Goal: Information Seeking & Learning: Learn about a topic

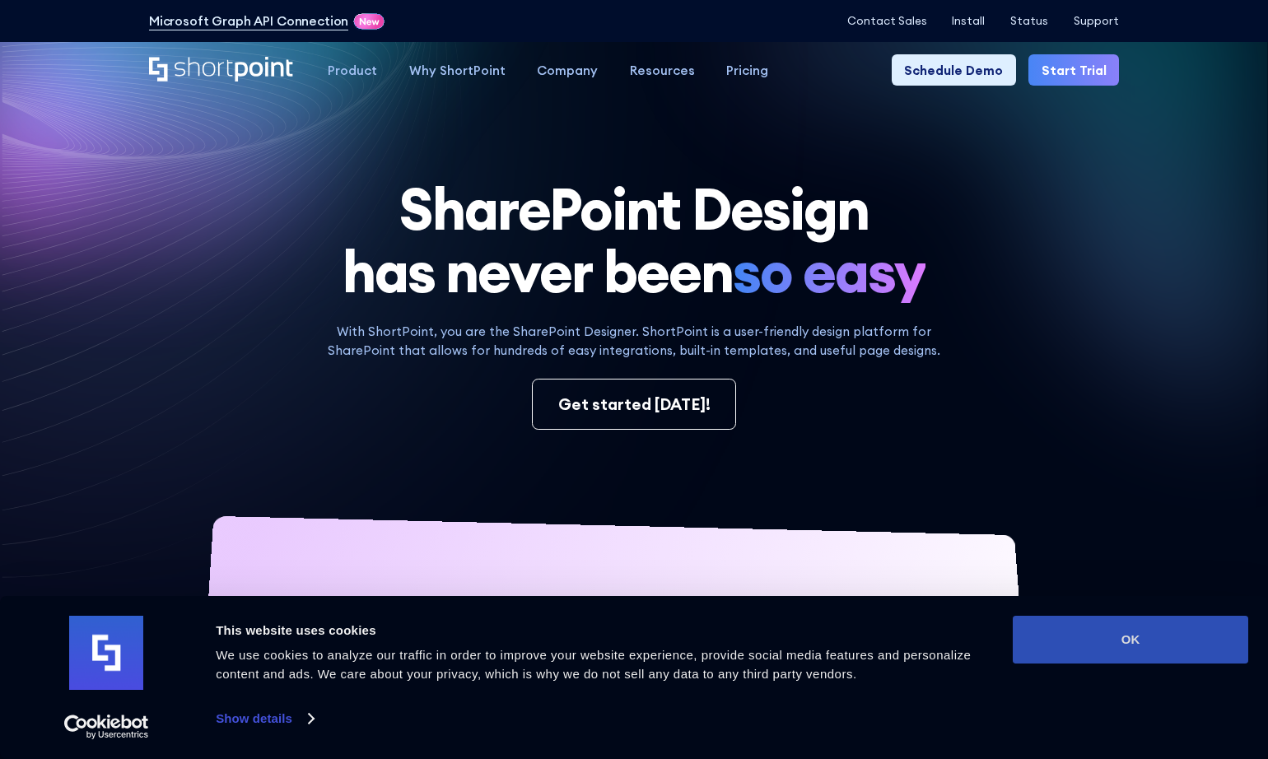
click at [1077, 645] on button "OK" at bounding box center [1130, 640] width 235 height 48
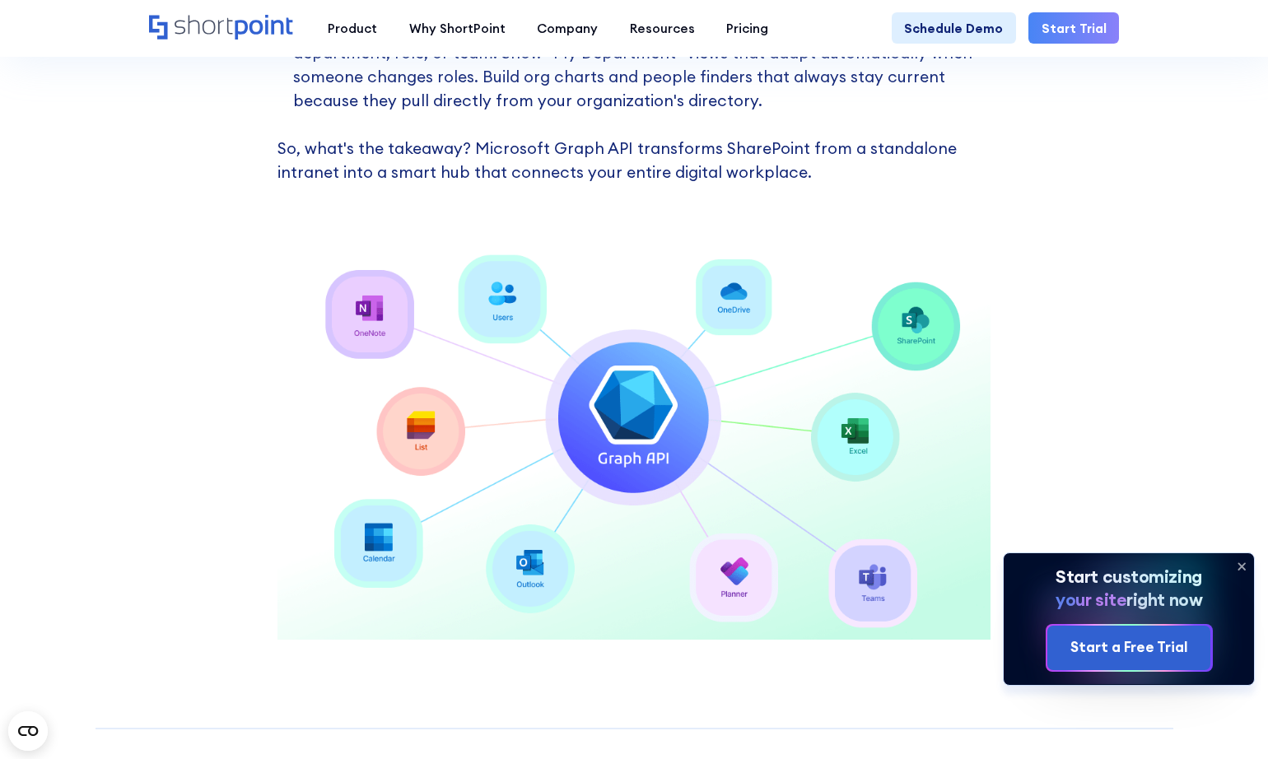
scroll to position [1152, 0]
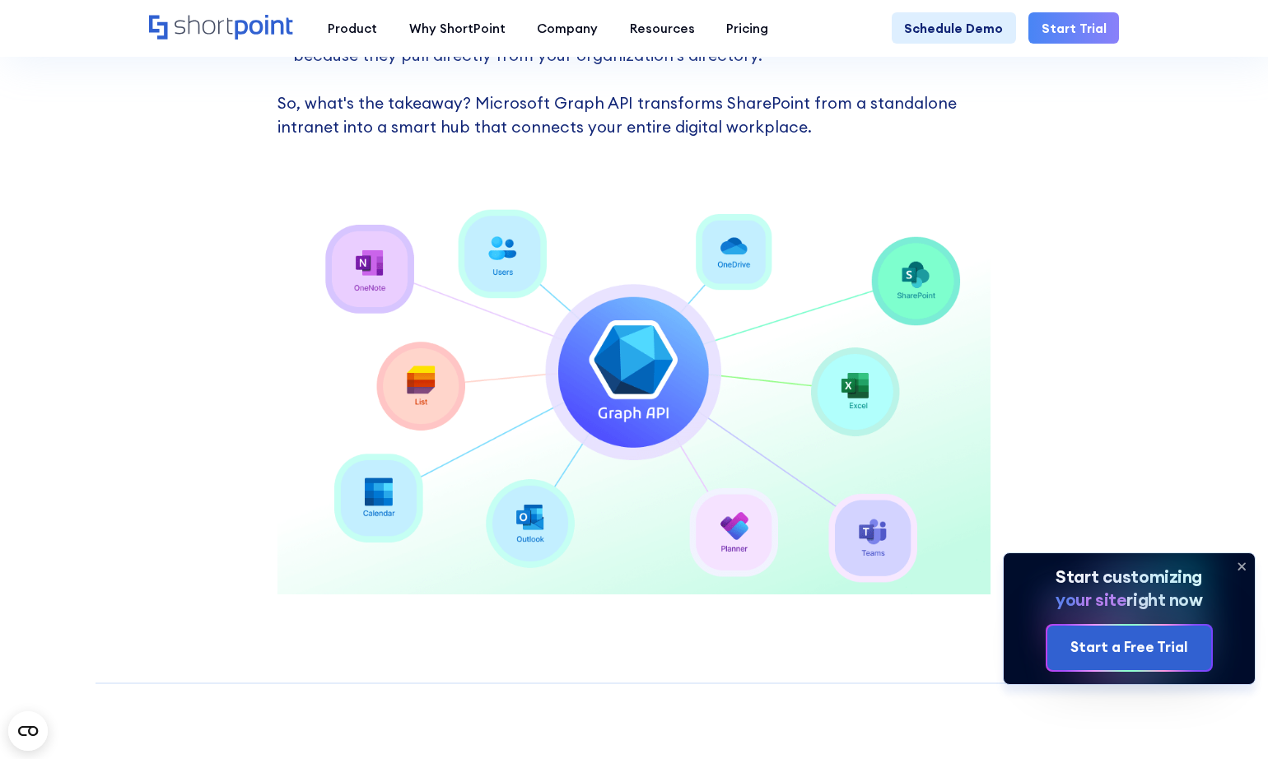
click at [1238, 567] on icon at bounding box center [1241, 566] width 26 height 26
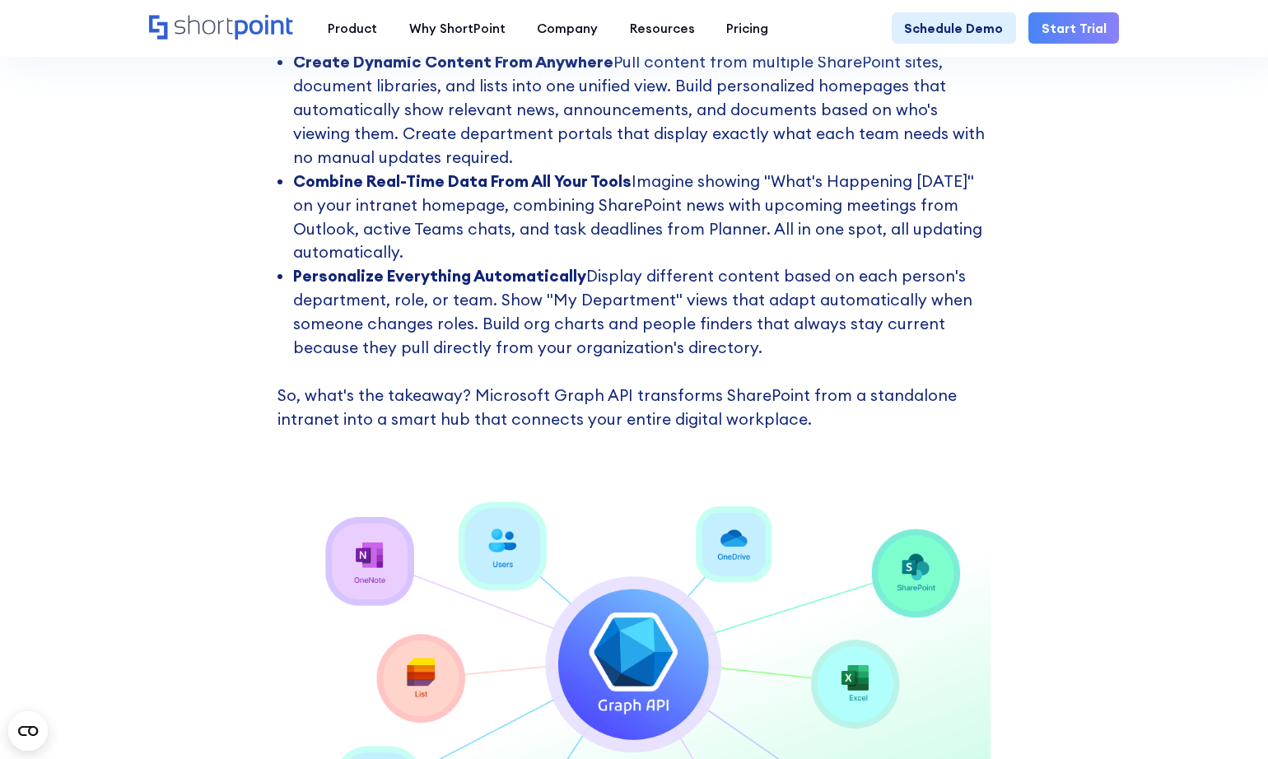
scroll to position [906, 0]
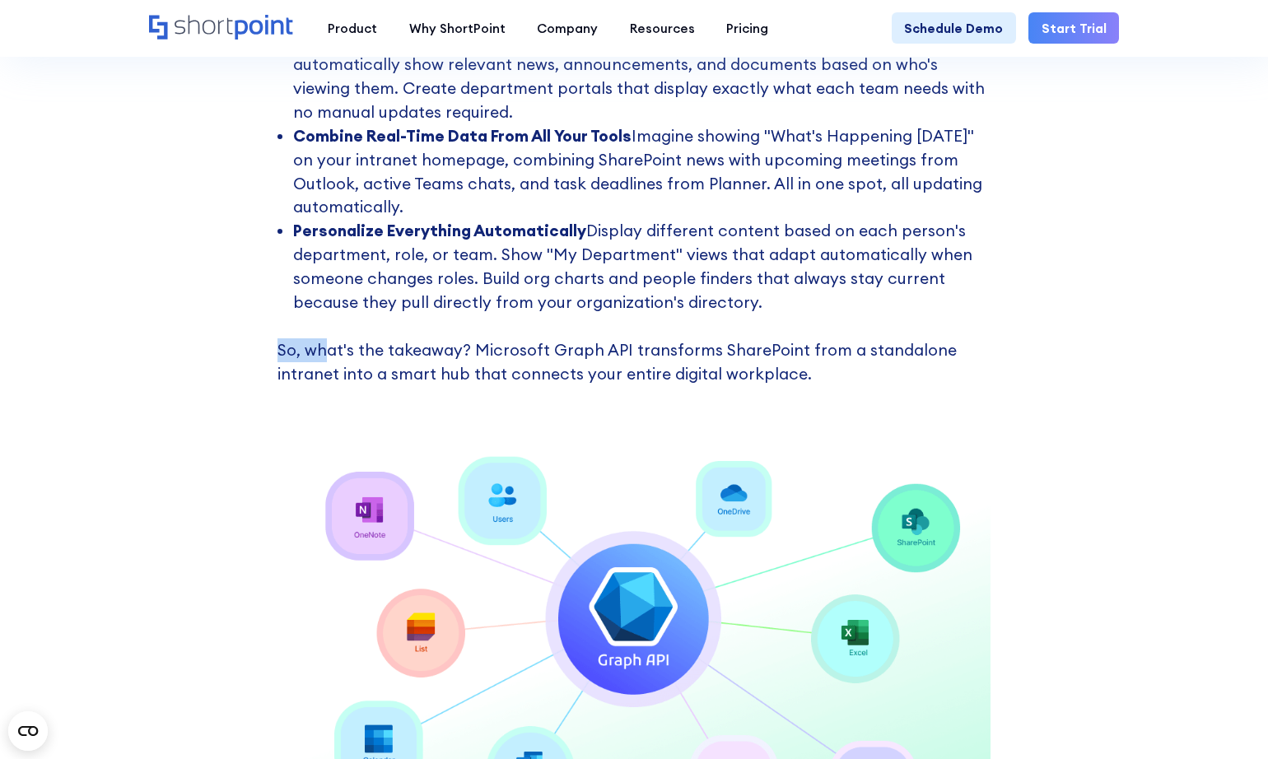
drag, startPoint x: 268, startPoint y: 361, endPoint x: 322, endPoint y: 369, distance: 54.8
drag, startPoint x: 322, startPoint y: 369, endPoint x: 300, endPoint y: 386, distance: 28.2
click at [300, 386] on p "So, what's the takeaway? Microsoft Graph API transforms SharePoint from a stand…" at bounding box center [633, 350] width 713 height 72
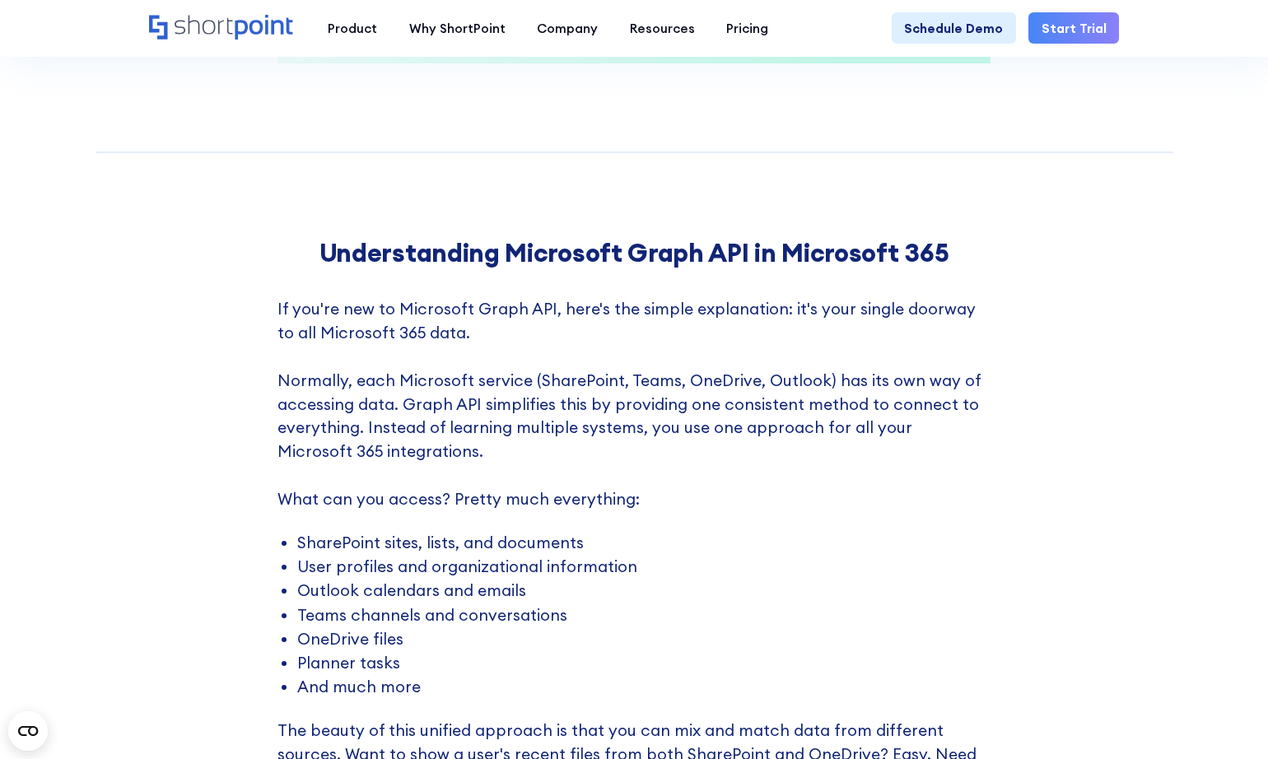
scroll to position [1729, 0]
